Goal: Obtain resource: Download file/media

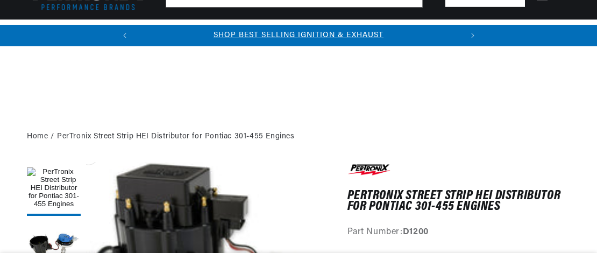
scroll to position [276, 0]
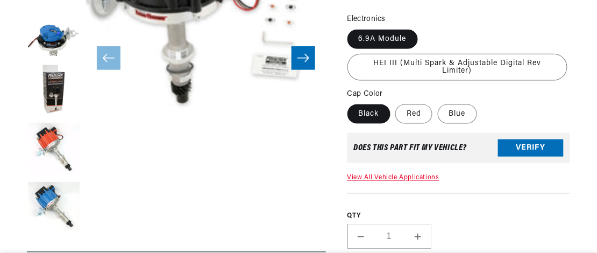
drag, startPoint x: 264, startPoint y: 116, endPoint x: 243, endPoint y: 1, distance: 117.1
click at [62, 150] on button "Open media 1 in modal" at bounding box center [62, 150] width 0 height 0
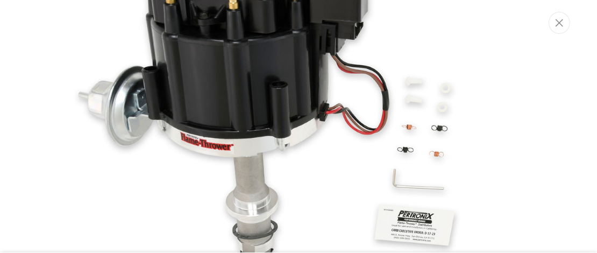
scroll to position [0, 326]
drag, startPoint x: 57, startPoint y: 25, endPoint x: 70, endPoint y: 109, distance: 85.1
click at [70, 109] on div "Media gallery" at bounding box center [299, 126] width 598 height 253
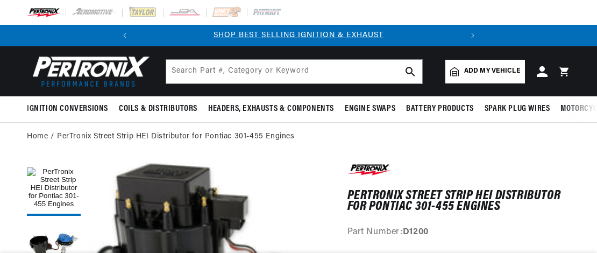
click at [443, 204] on h1 "PerTronix Street Strip HEI Distributor for Pontiac 301-455 Engines" at bounding box center [459, 201] width 223 height 22
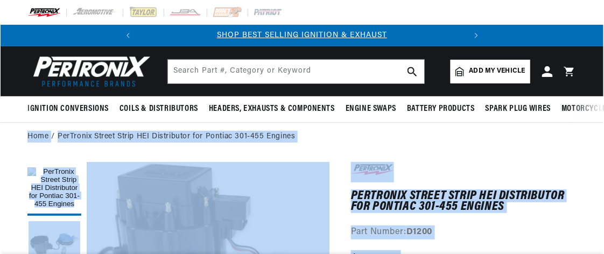
scroll to position [0, 326]
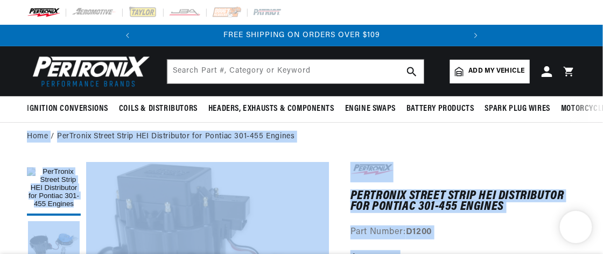
drag, startPoint x: 443, startPoint y: 204, endPoint x: 350, endPoint y: 206, distance: 92.6
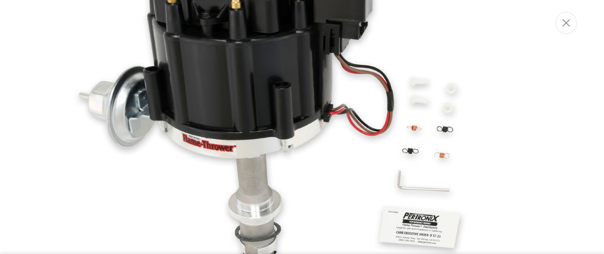
scroll to position [0, 0]
click at [566, 25] on icon "Close" at bounding box center [566, 23] width 8 height 8
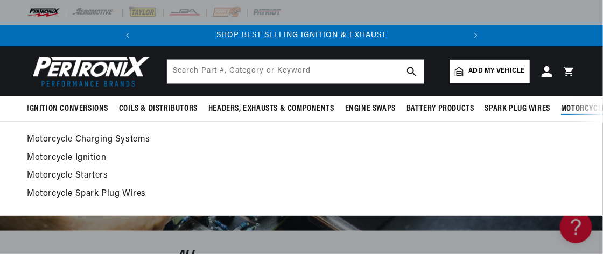
click at [479, 167] on ul "Motorcycle Charging Systems Motorcycle Ignition" at bounding box center [301, 166] width 549 height 69
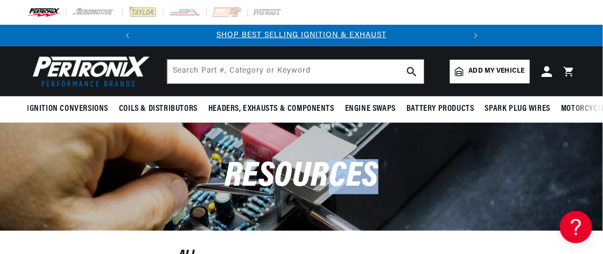
drag, startPoint x: 548, startPoint y: 184, endPoint x: 336, endPoint y: 172, distance: 212.3
click at [336, 172] on div "Resources" at bounding box center [301, 177] width 603 height 108
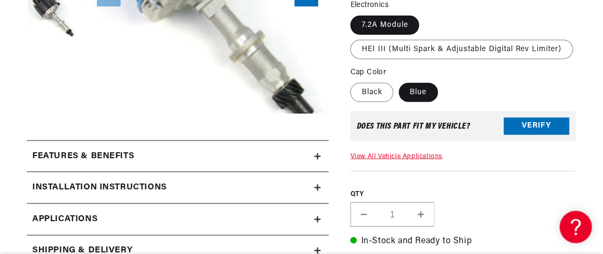
scroll to position [384, 0]
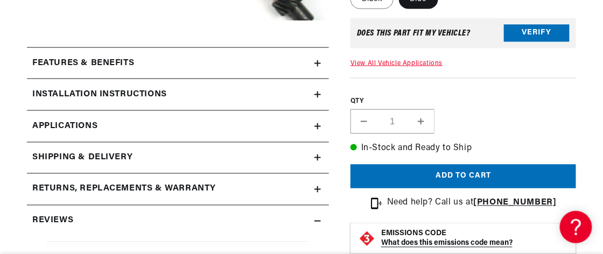
click at [317, 94] on icon at bounding box center [317, 94] width 6 height 6
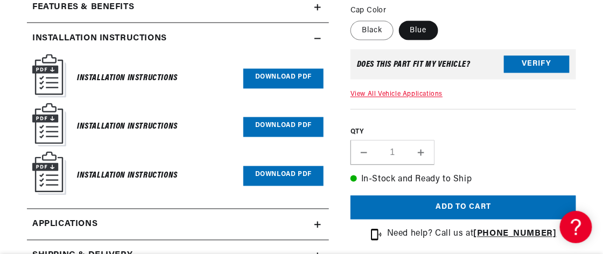
scroll to position [470, 0]
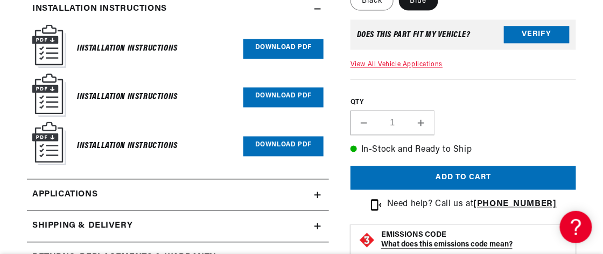
click at [277, 49] on link "Download PDF" at bounding box center [283, 49] width 80 height 20
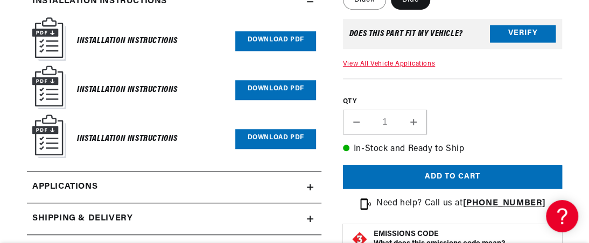
scroll to position [0, 0]
click at [257, 91] on link "Download PDF" at bounding box center [275, 90] width 80 height 20
